Goal: Information Seeking & Learning: Learn about a topic

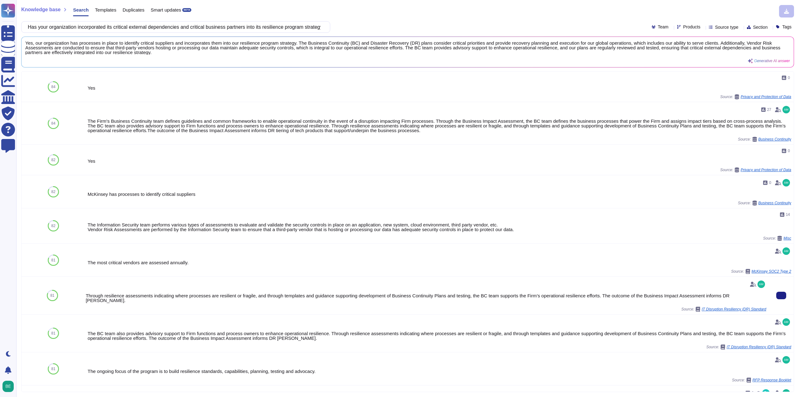
scroll to position [187, 0]
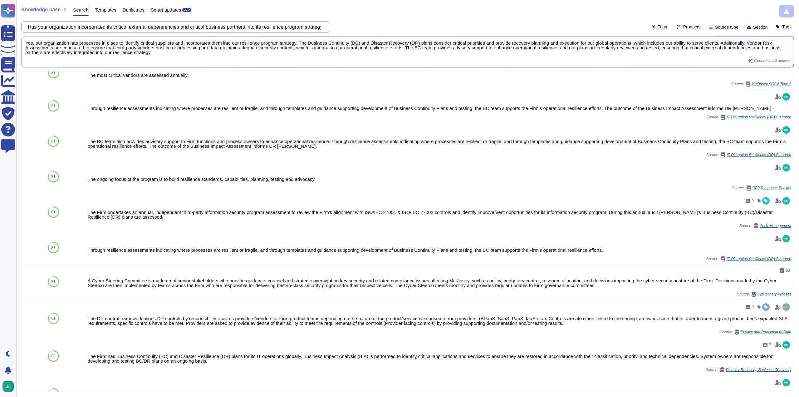
click at [210, 29] on input "Has your organization incorporated its critical external dependencies and criti…" at bounding box center [174, 27] width 299 height 11
click at [210, 28] on input "Has your organization incorporated its critical external dependencies and criti…" at bounding box center [174, 27] width 299 height 11
click at [209, 27] on input "Has your organization incorporated its critical external dependencies and criti…" at bounding box center [174, 27] width 299 height 11
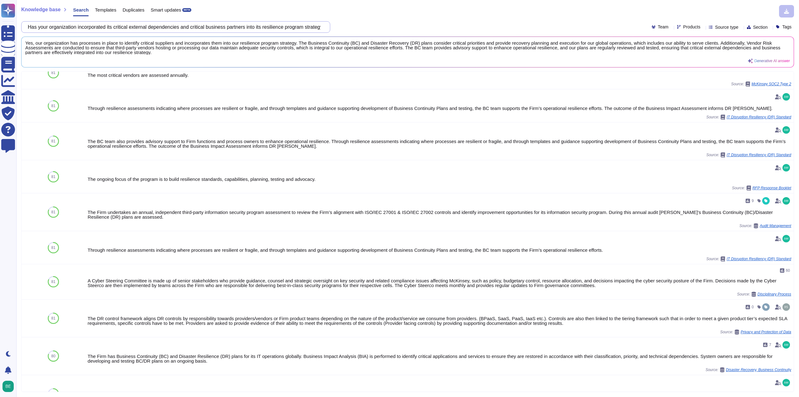
scroll to position [0, 0]
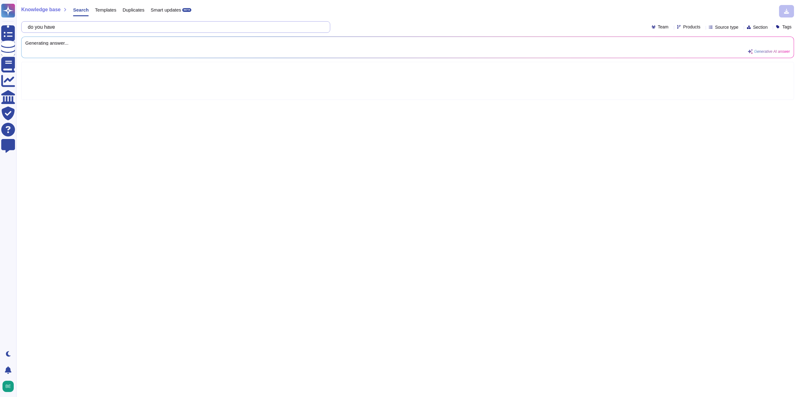
paste input "governance for remote access"
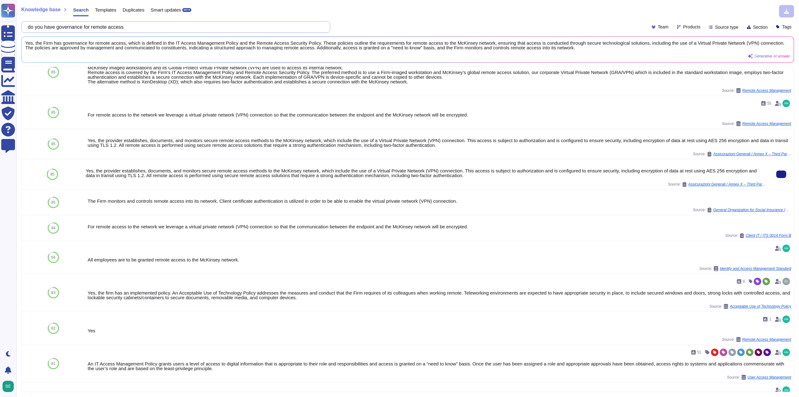
scroll to position [169, 0]
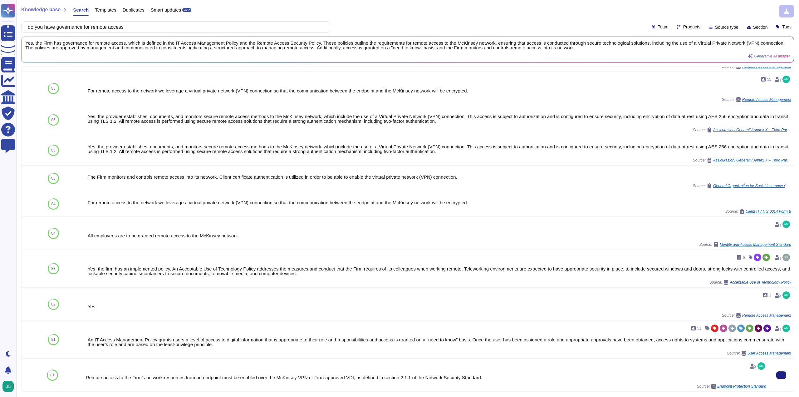
click at [740, 387] on span "Endpoint Protection Standard" at bounding box center [742, 386] width 49 height 4
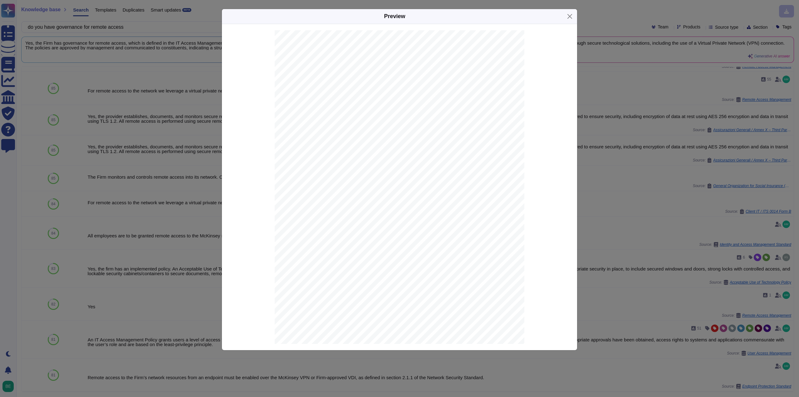
scroll to position [2825, 0]
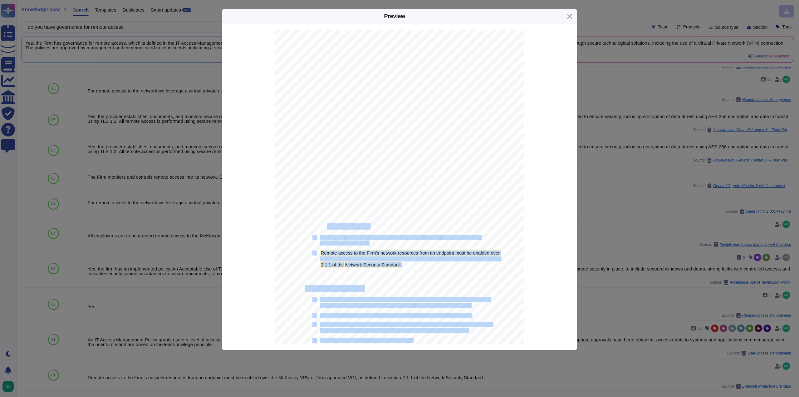
drag, startPoint x: 301, startPoint y: 224, endPoint x: 319, endPoint y: 228, distance: 18.6
click at [321, 227] on div "McKinsey & Company | Confidential and proprietary 6 • Investigative Support Cap…" at bounding box center [400, 206] width 250 height 353
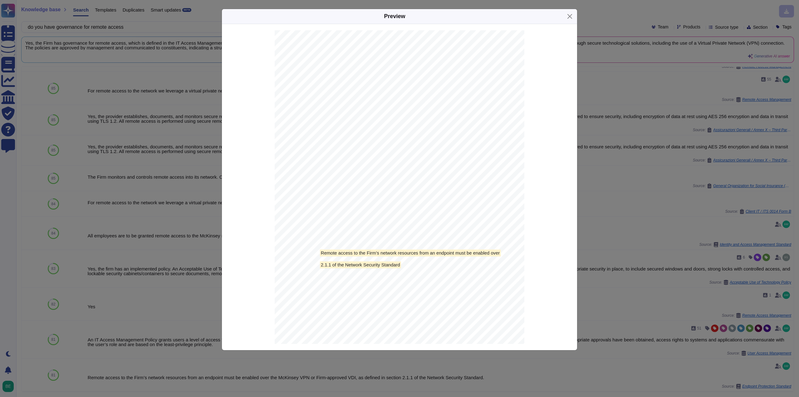
click at [319, 228] on span "2.3 Access Management" at bounding box center [337, 227] width 64 height 6
drag, startPoint x: 303, startPoint y: 228, endPoint x: 366, endPoint y: 227, distance: 63.4
click at [366, 227] on span "2.3 Access Management" at bounding box center [337, 227] width 64 height 6
copy span "2.3 Access Management"
click at [573, 22] on div "Preview" at bounding box center [399, 16] width 355 height 15
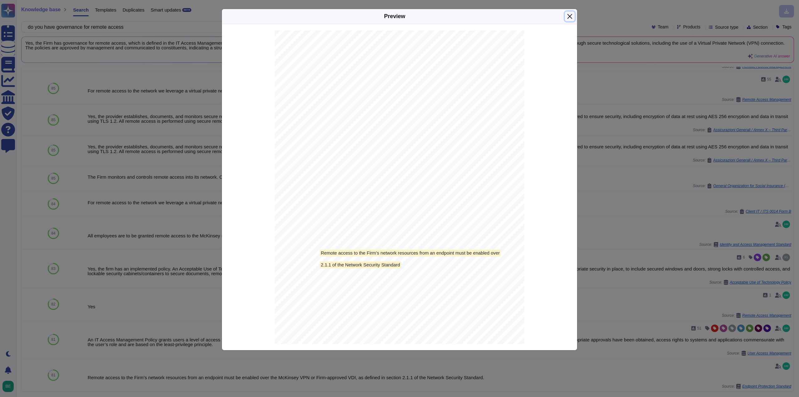
click at [570, 16] on button "Close" at bounding box center [570, 17] width 10 height 10
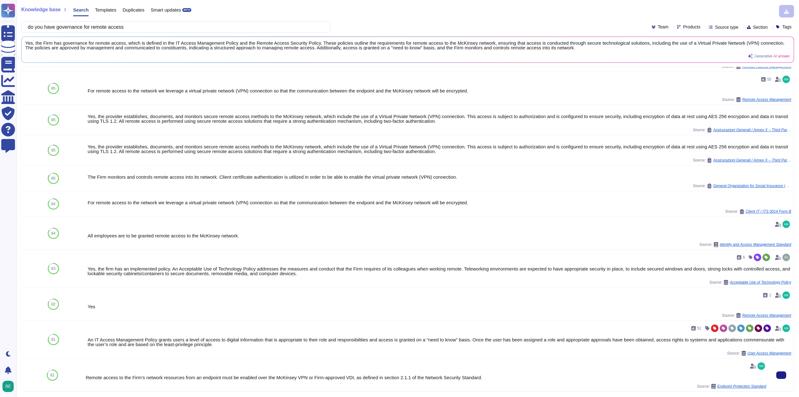
click at [722, 385] on span "Endpoint Protection Standard" at bounding box center [742, 386] width 49 height 4
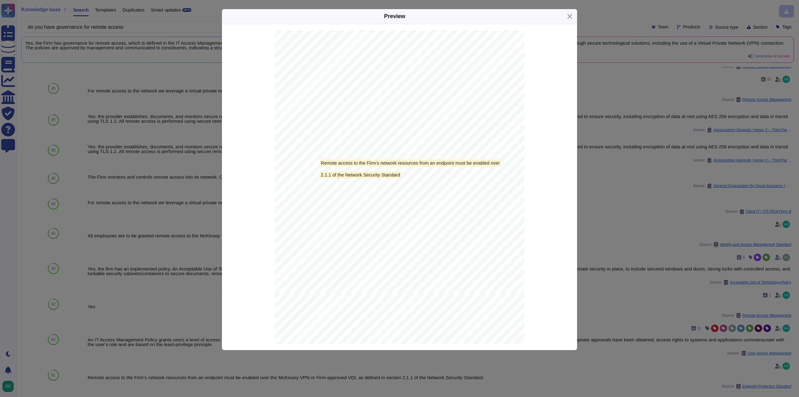
scroll to position [2919, 0]
click at [573, 15] on button "Close" at bounding box center [570, 17] width 10 height 10
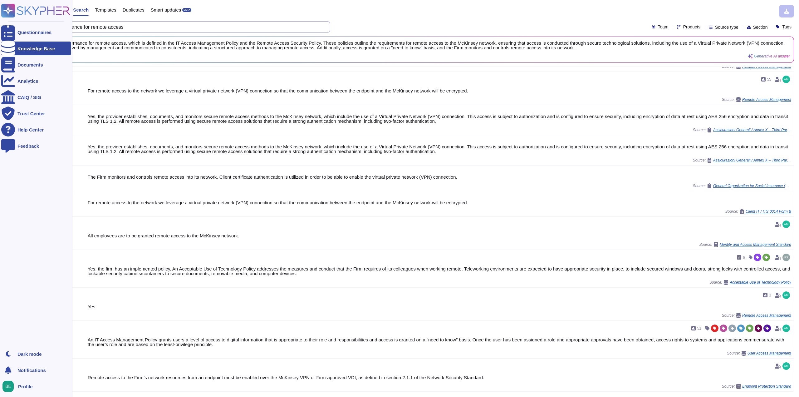
drag, startPoint x: 153, startPoint y: 26, endPoint x: 0, endPoint y: 26, distance: 153.0
click at [0, 26] on div "Questionnaires Knowledge Base Documents Analytics CAIQ / SIG Trust Center Help …" at bounding box center [399, 198] width 799 height 397
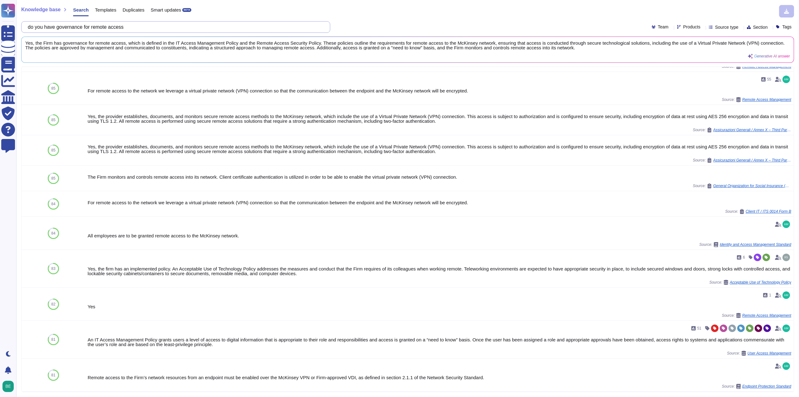
paste input "Does your organization verify the modification of default passwords and unneces…"
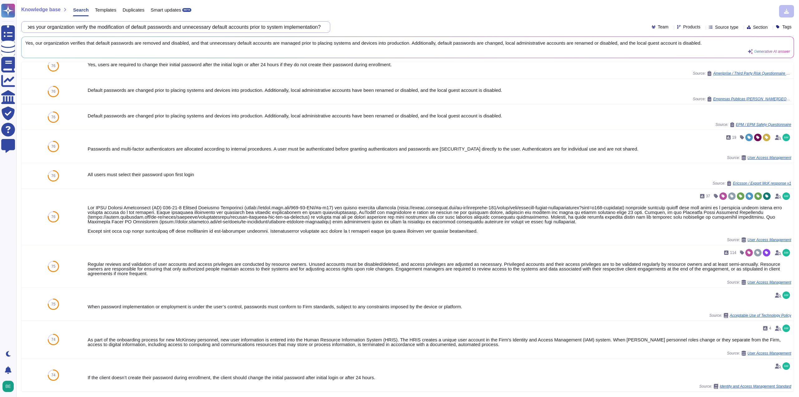
scroll to position [0, 0]
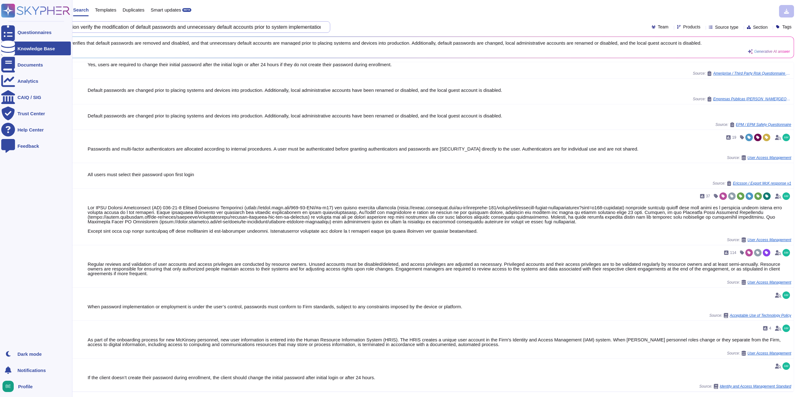
drag, startPoint x: 73, startPoint y: 26, endPoint x: 0, endPoint y: 22, distance: 72.8
click at [0, 22] on div "Questionnaires Knowledge Base Documents Analytics CAIQ / SIG Trust Center Help …" at bounding box center [399, 198] width 799 height 397
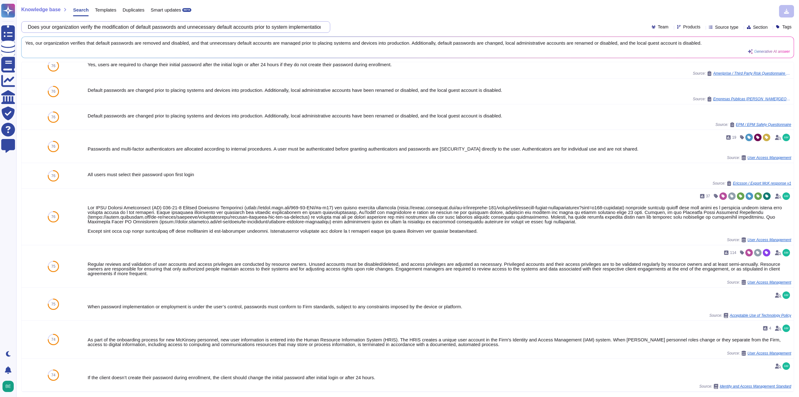
click at [126, 22] on input "Does your organization verify the modification of default passwords and unneces…" at bounding box center [174, 27] width 299 height 11
drag, startPoint x: 147, startPoint y: 26, endPoint x: 338, endPoint y: 26, distance: 191.1
click at [338, 26] on div "Does your organization verify the modification of default passwords and unneces…" at bounding box center [407, 27] width 773 height 12
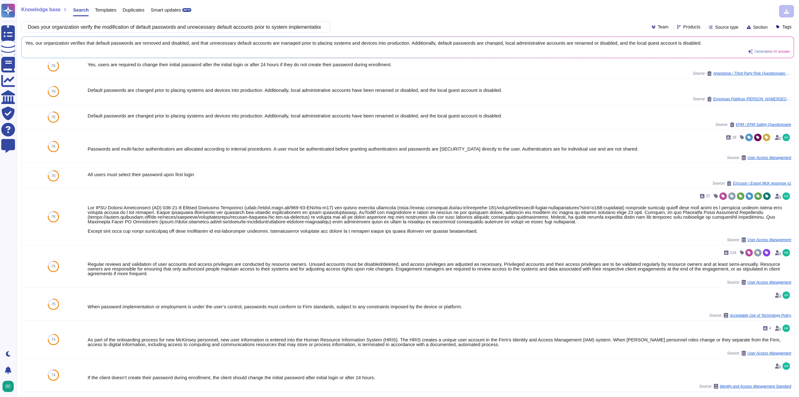
click at [357, 27] on div "Does your organization verify the modification of default passwords and unneces…" at bounding box center [407, 27] width 773 height 12
click at [167, 27] on input "Does your organization verify the modification of default passwords and unneces…" at bounding box center [174, 27] width 299 height 11
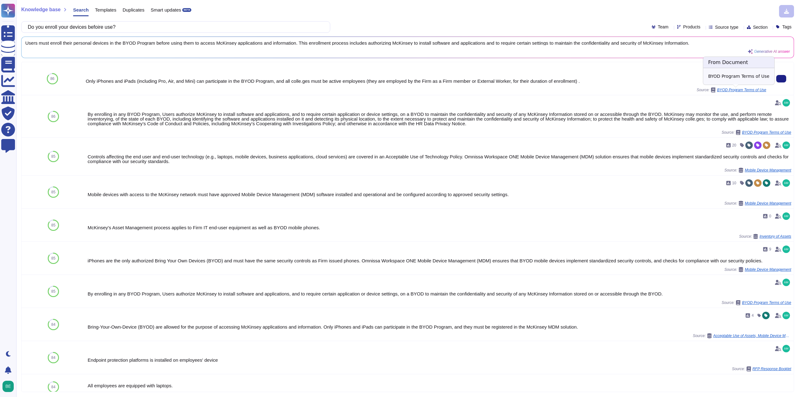
click at [750, 91] on span "BYOD Program Terms of Use" at bounding box center [741, 90] width 49 height 4
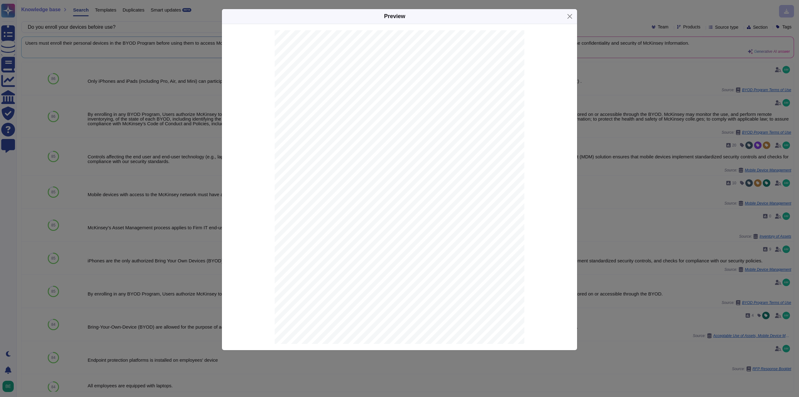
scroll to position [646, 0]
click at [571, 15] on button "Close" at bounding box center [570, 17] width 10 height 10
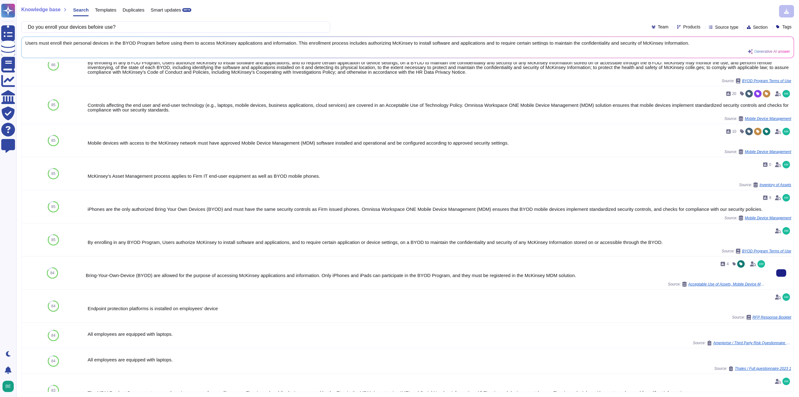
scroll to position [62, 0]
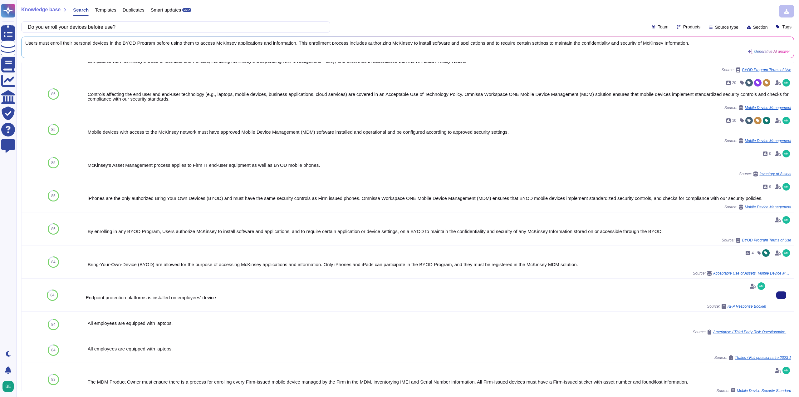
click at [729, 305] on span "RFP Response Booklet" at bounding box center [747, 306] width 39 height 4
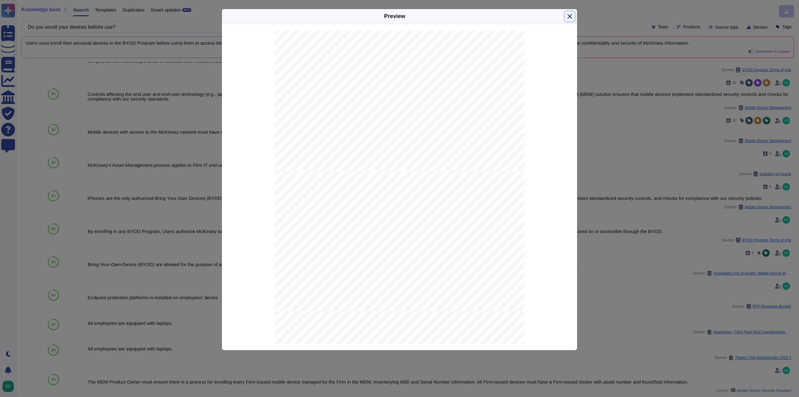
click at [569, 15] on button "Close" at bounding box center [570, 17] width 10 height 10
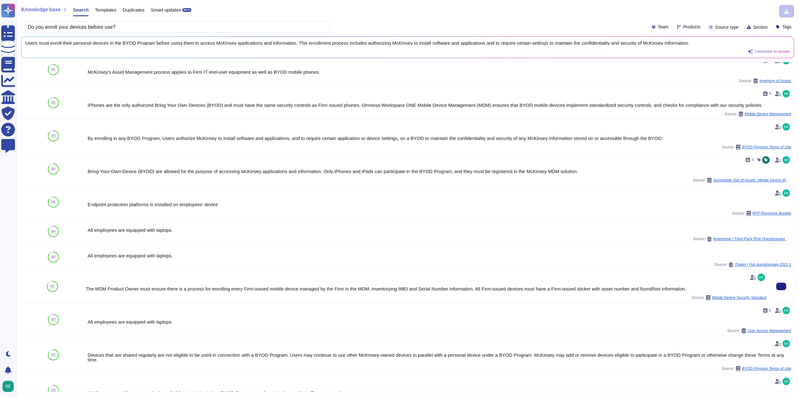
scroll to position [156, 0]
click at [732, 296] on span "Mobile Device Security Standard" at bounding box center [739, 297] width 54 height 4
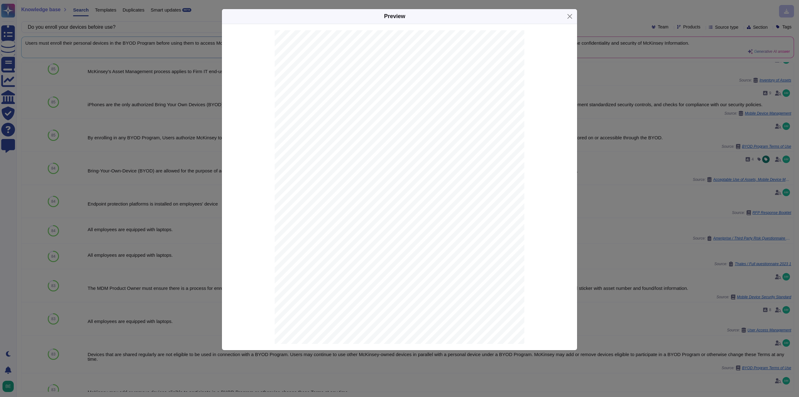
scroll to position [2825, 0]
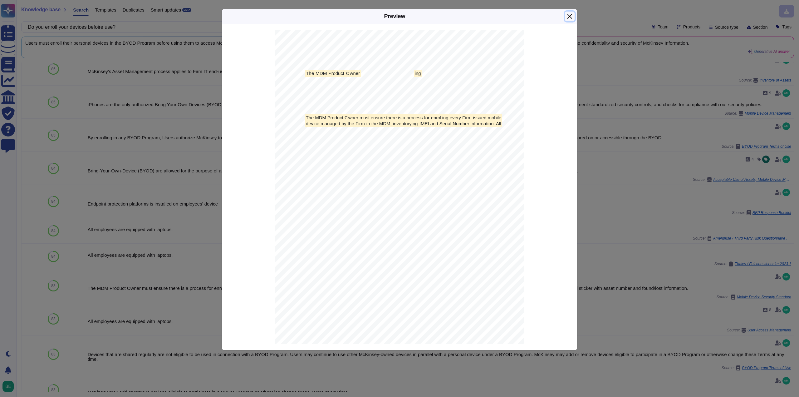
click at [568, 15] on button "Close" at bounding box center [570, 17] width 10 height 10
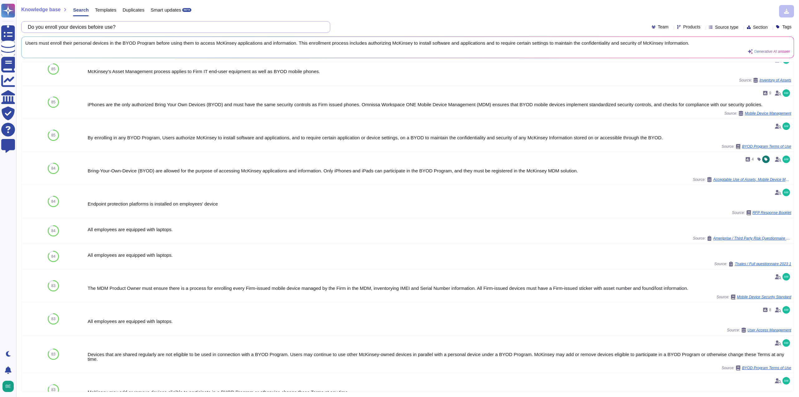
click at [106, 26] on input "Do you enroll your devices befoire use?" at bounding box center [174, 27] width 299 height 11
click at [105, 26] on input "Do you enroll your devices befoire use?" at bounding box center [174, 27] width 299 height 11
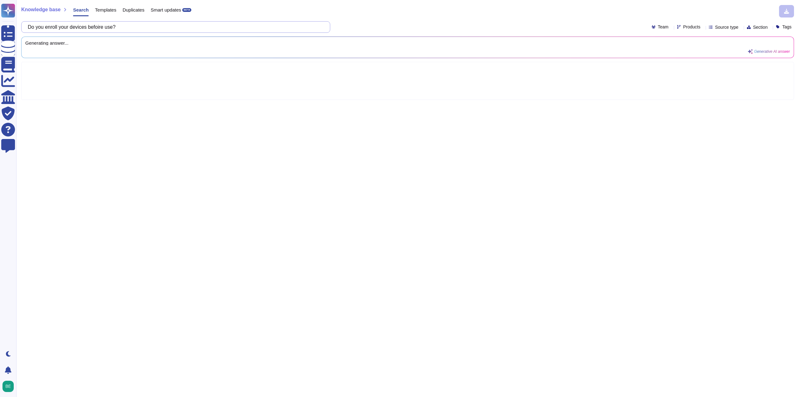
scroll to position [0, 0]
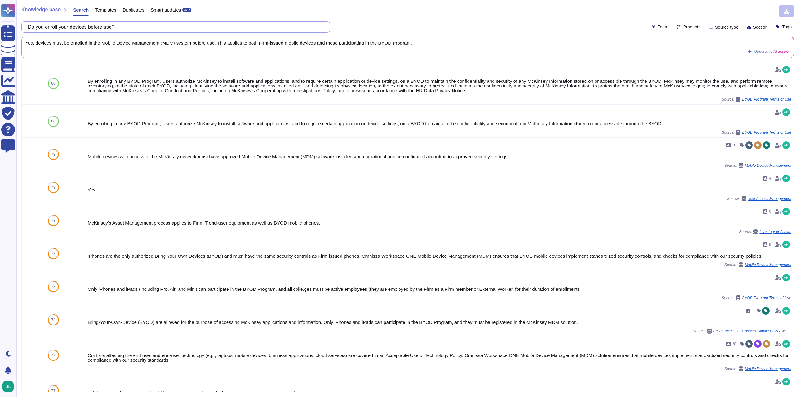
click at [93, 26] on input "Do you enroll your devices before use?" at bounding box center [174, 27] width 299 height 11
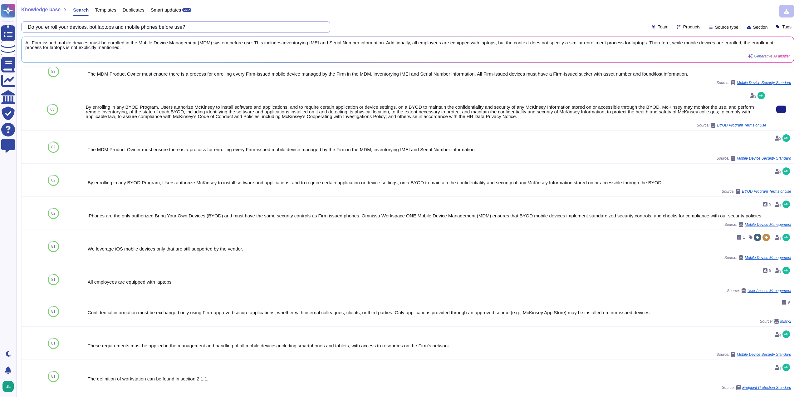
scroll to position [176, 0]
type input "Do you enroll your devices, bot laptops and mobile phones before use?"
